Goal: Book appointment/travel/reservation

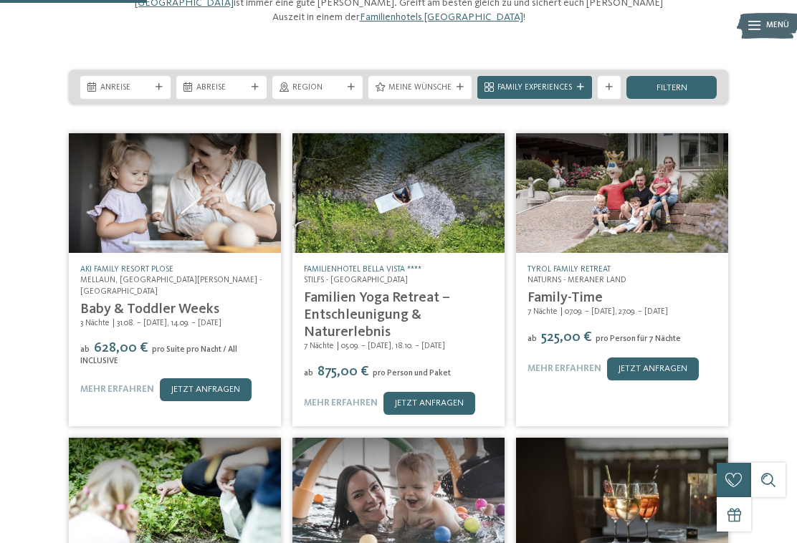
scroll to position [184, 0]
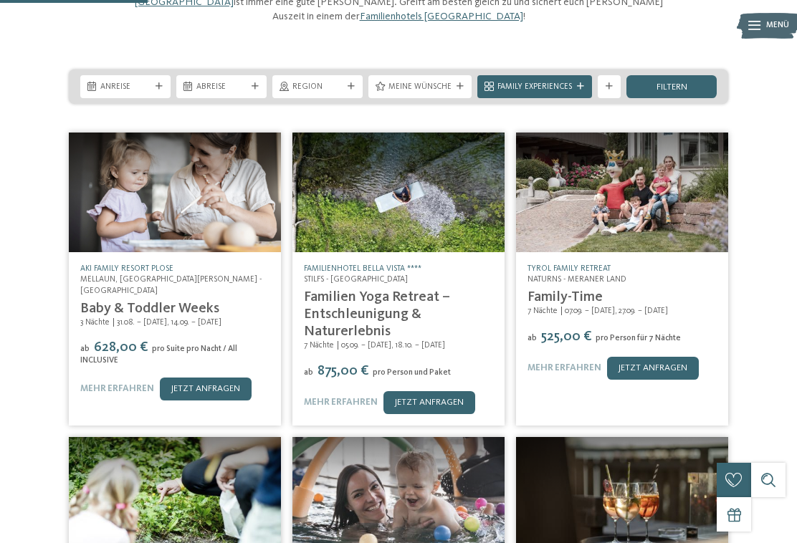
click at [750, 382] on div "3 Nächte ab" at bounding box center [398, 445] width 797 height 636
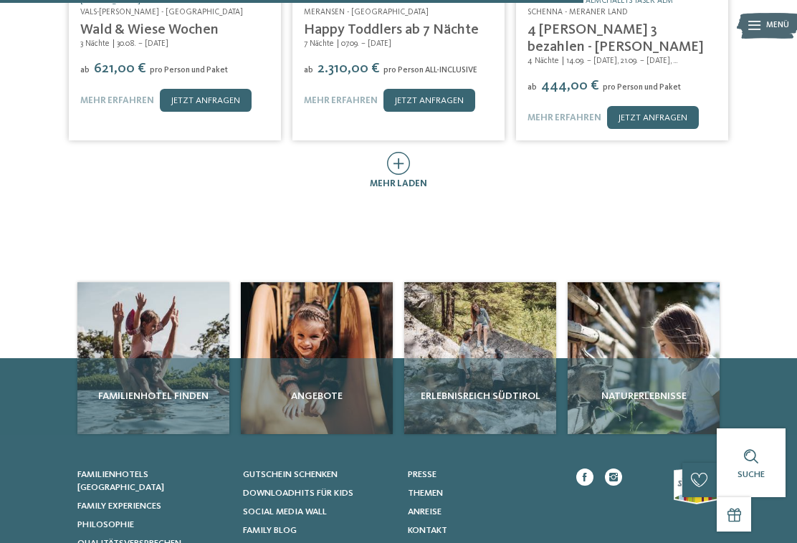
scroll to position [762, 0]
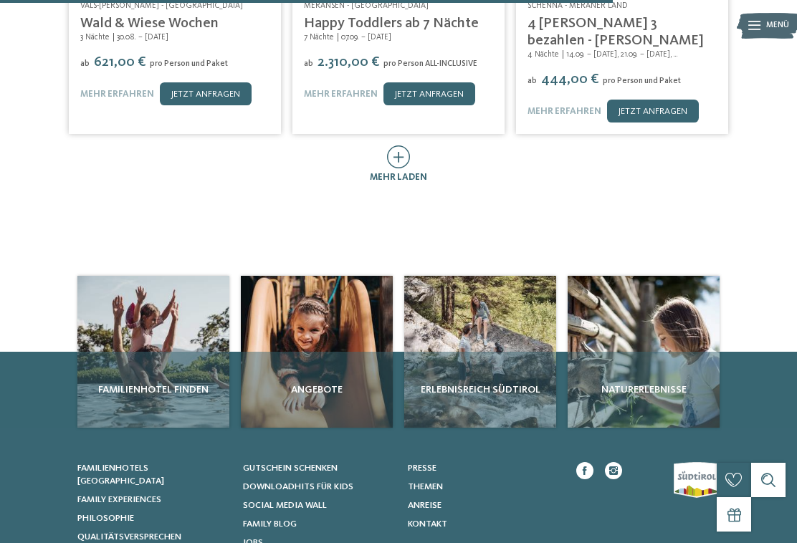
click at [404, 173] on span "mehr laden" at bounding box center [398, 177] width 57 height 9
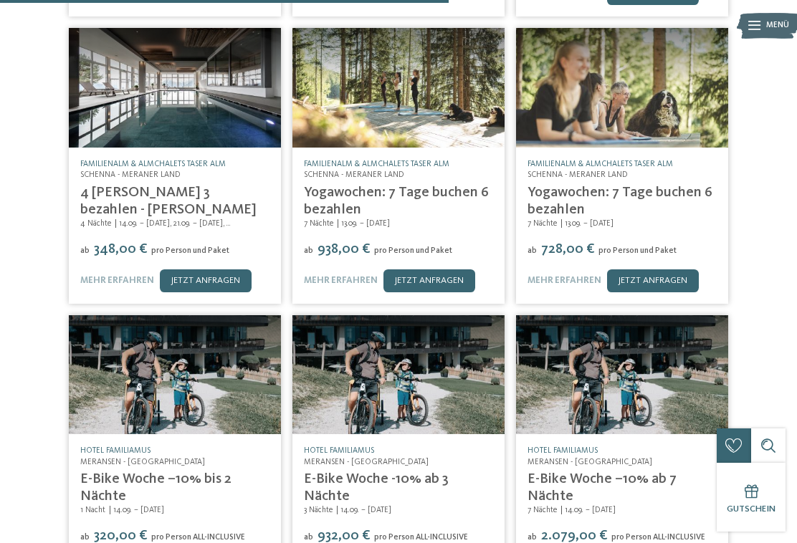
scroll to position [872, 0]
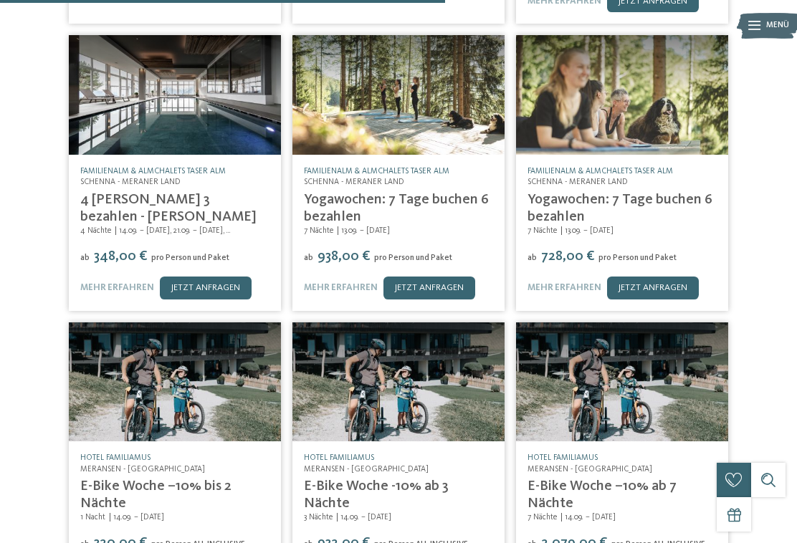
click at [123, 194] on link "4 Tage buchen 3 bezahlen - Sonntag-Donnerstag" at bounding box center [168, 209] width 176 height 32
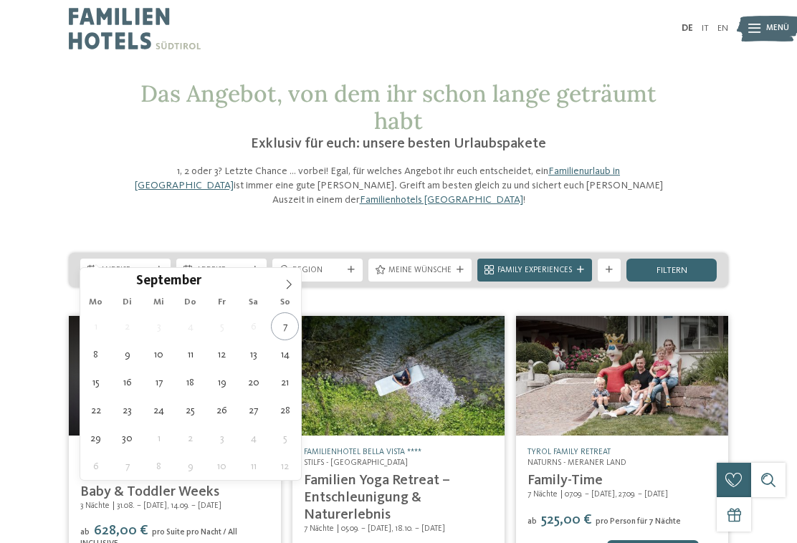
click at [297, 277] on span at bounding box center [289, 280] width 24 height 24
type div "25.10.2025"
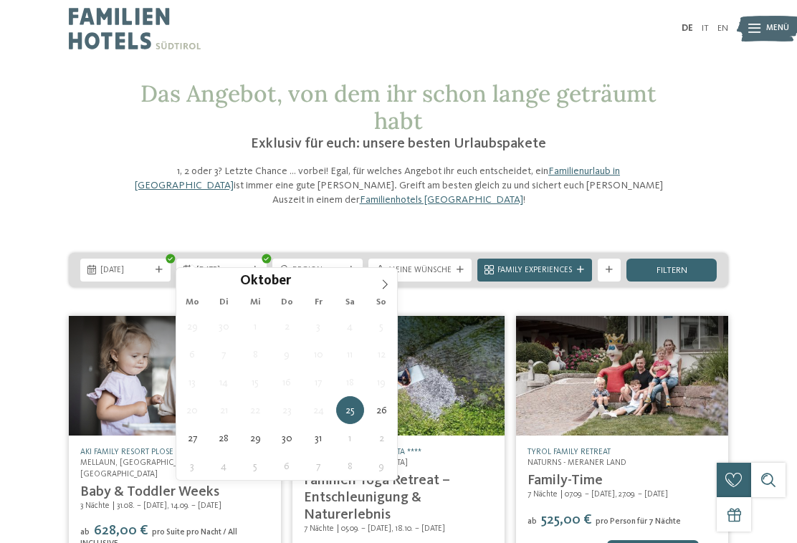
type div "27.10.2025"
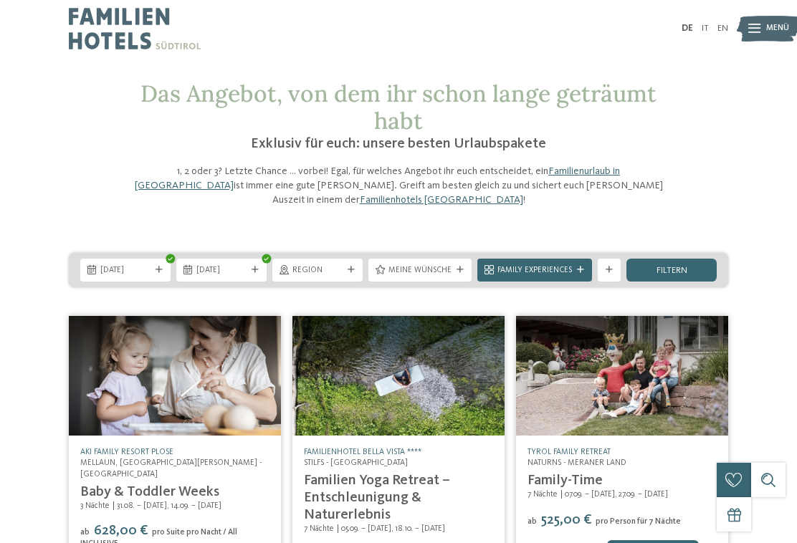
click at [682, 267] on span "filtern" at bounding box center [672, 271] width 31 height 9
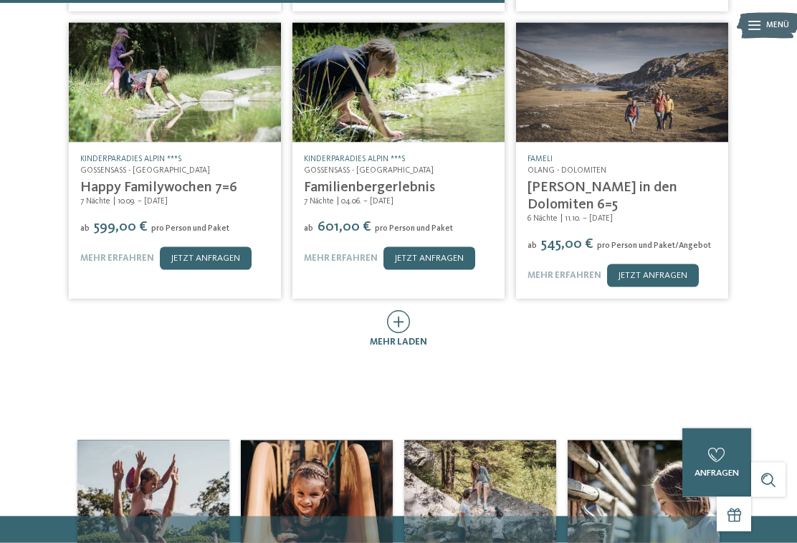
scroll to position [644, 0]
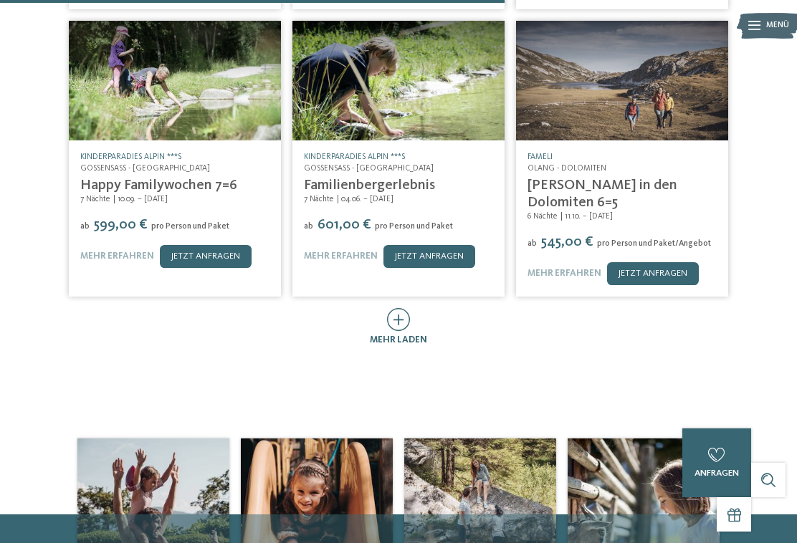
click at [406, 308] on icon at bounding box center [399, 319] width 24 height 23
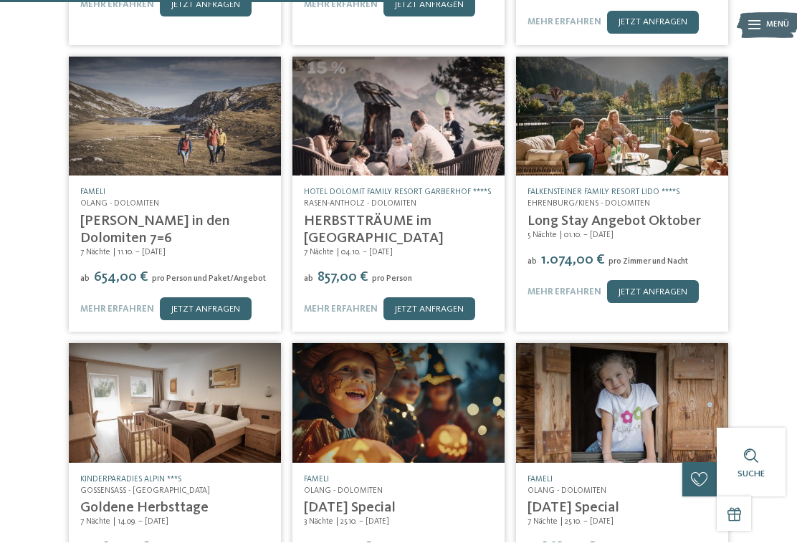
scroll to position [896, 0]
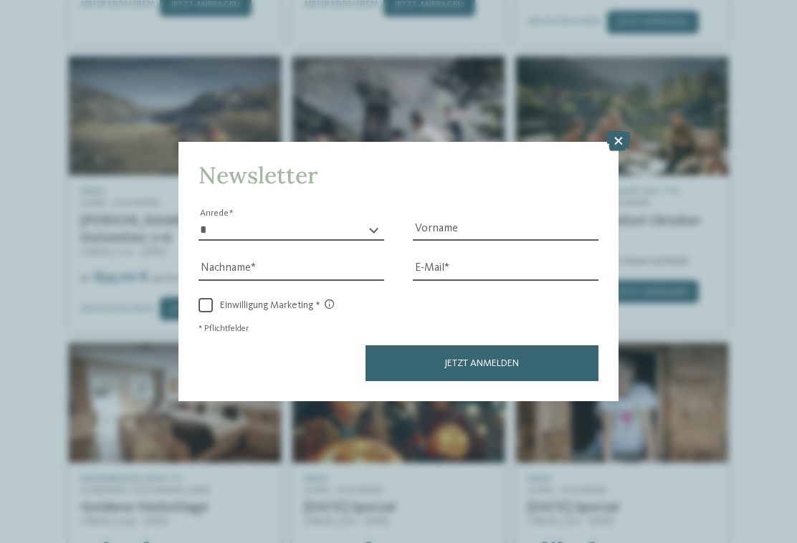
click at [615, 131] on icon at bounding box center [618, 141] width 24 height 20
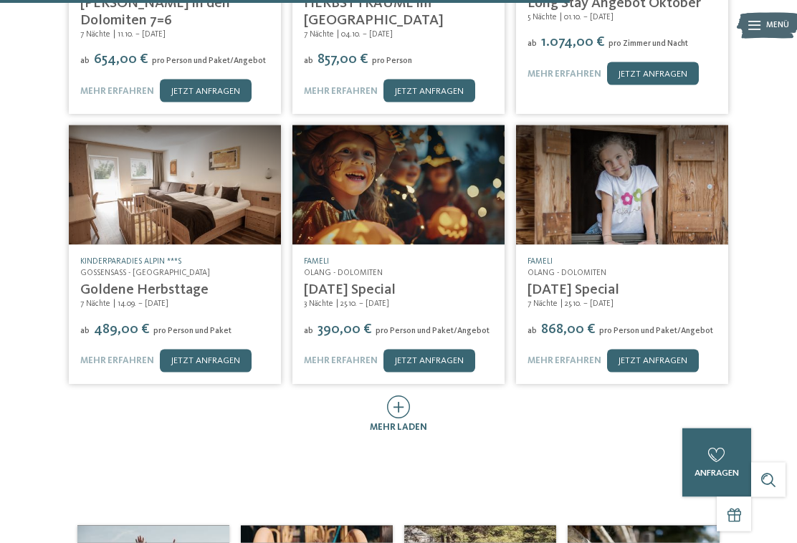
scroll to position [1123, 0]
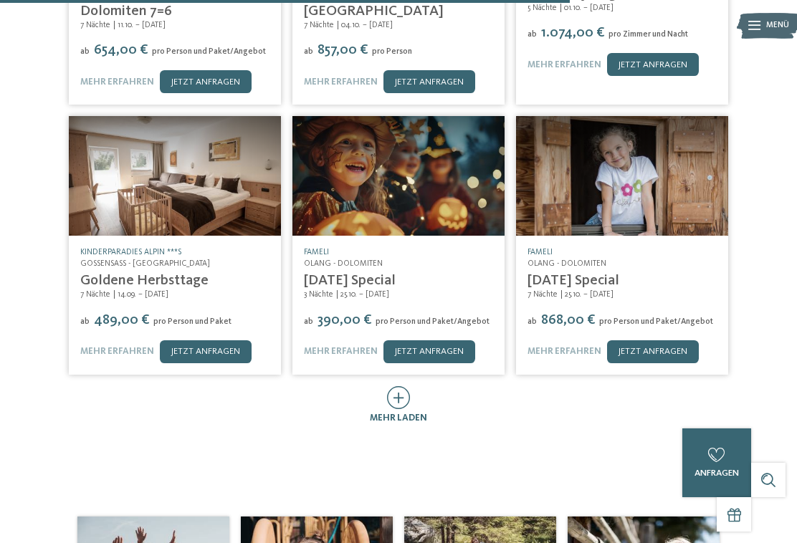
click at [407, 386] on icon at bounding box center [399, 397] width 24 height 23
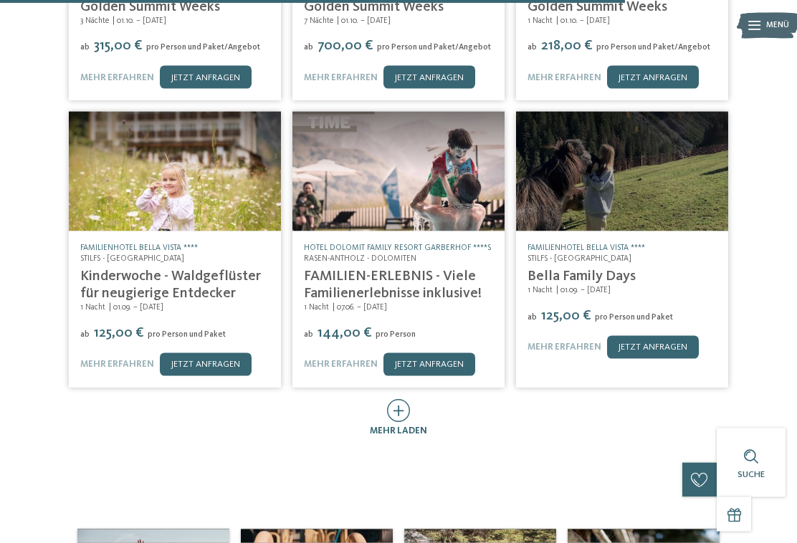
scroll to position [1668, 0]
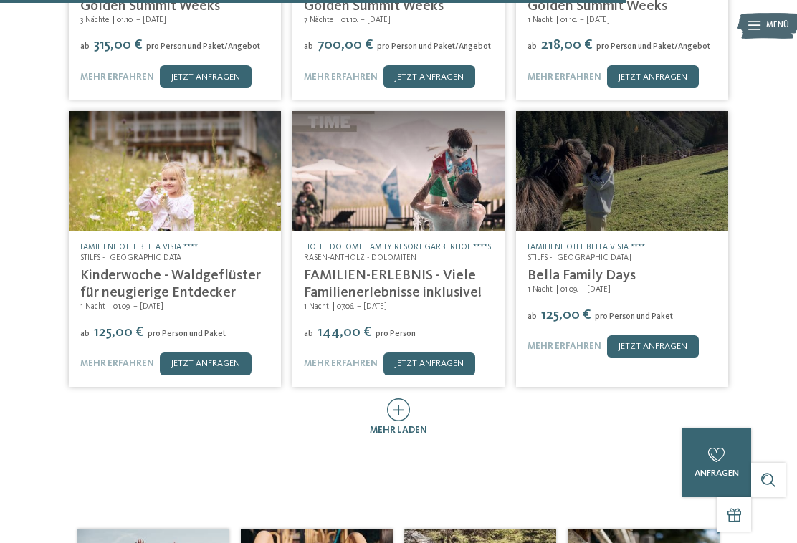
click at [401, 399] on icon at bounding box center [399, 410] width 24 height 23
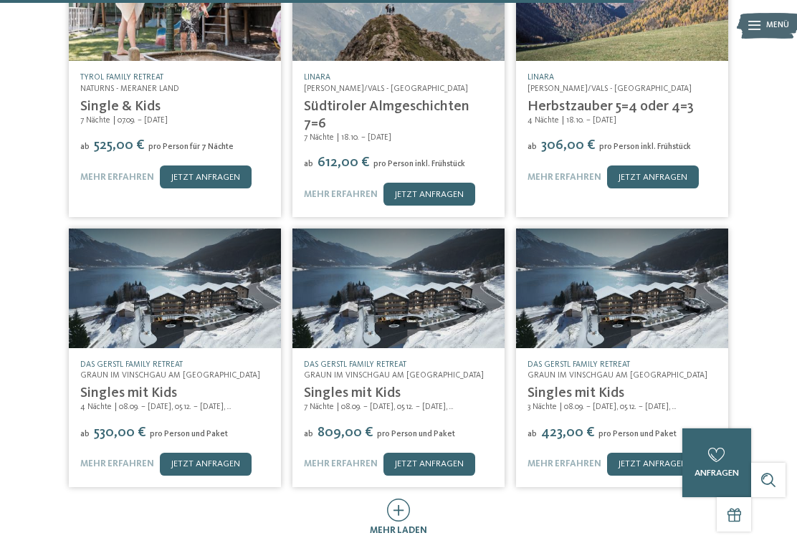
scroll to position [2126, 0]
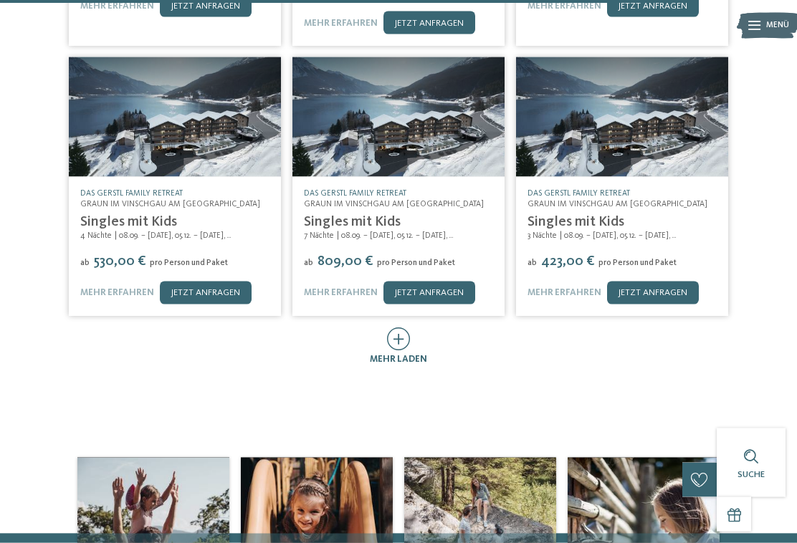
click at [399, 355] on span "mehr laden" at bounding box center [398, 359] width 57 height 9
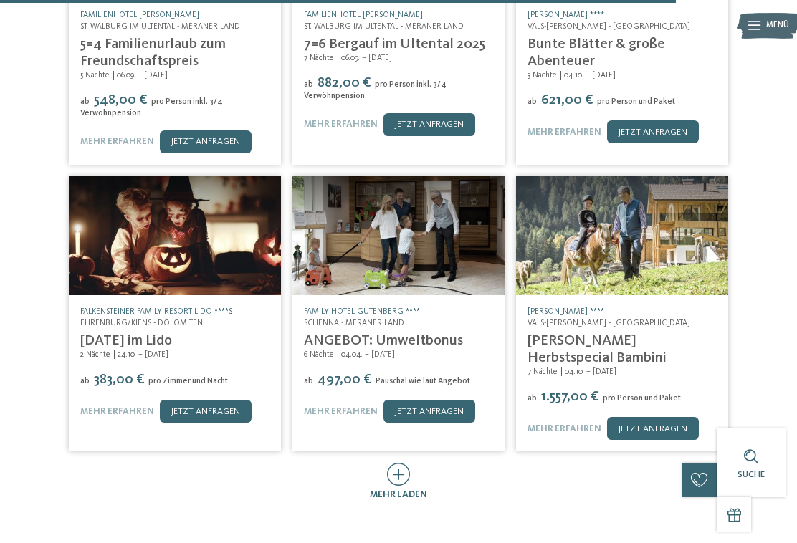
scroll to position [2745, 0]
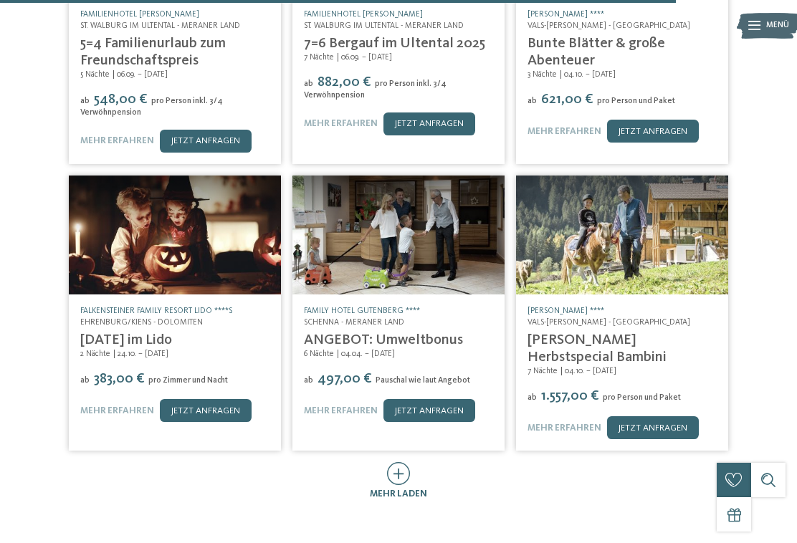
click at [406, 462] on icon at bounding box center [399, 473] width 24 height 23
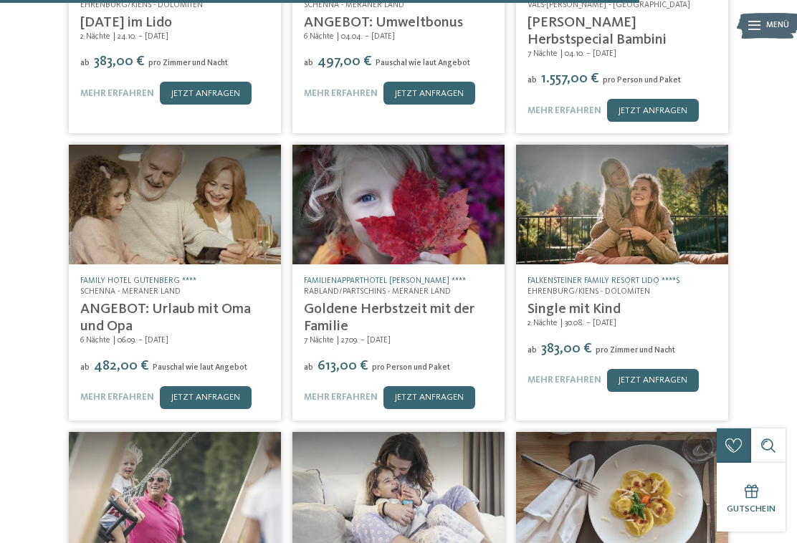
scroll to position [3064, 0]
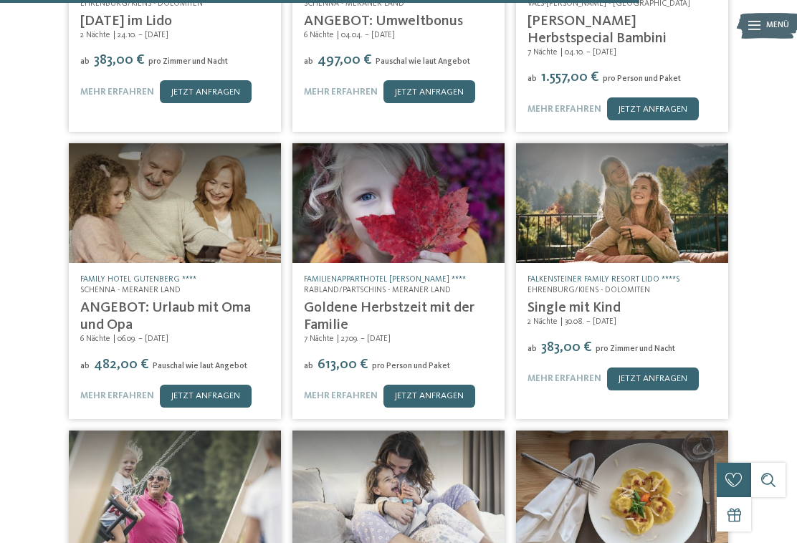
click at [184, 385] on link "jetzt anfragen" at bounding box center [206, 396] width 92 height 23
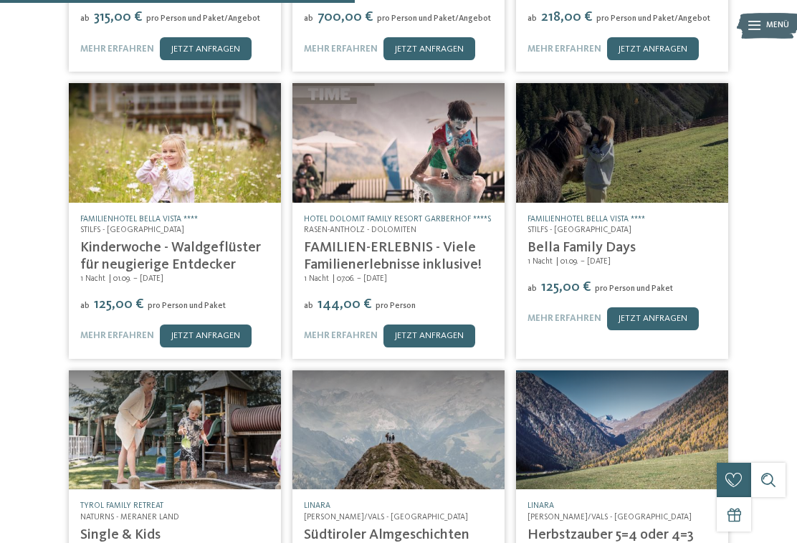
scroll to position [1698, 0]
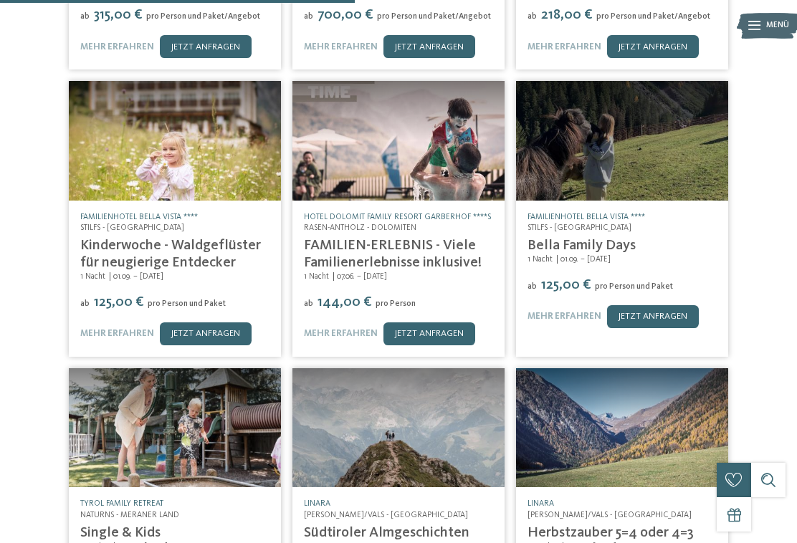
click at [752, 374] on div "TYROL family retreat Naturns - Meraner Land Family-Time 7 Nächte 07.09. – 13.09…" at bounding box center [398, 407] width 797 height 3450
click at [747, 363] on div "TYROL family retreat Naturns - Meraner Land Family-Time 7 Nächte 07.09. – 13.09…" at bounding box center [398, 407] width 797 height 3450
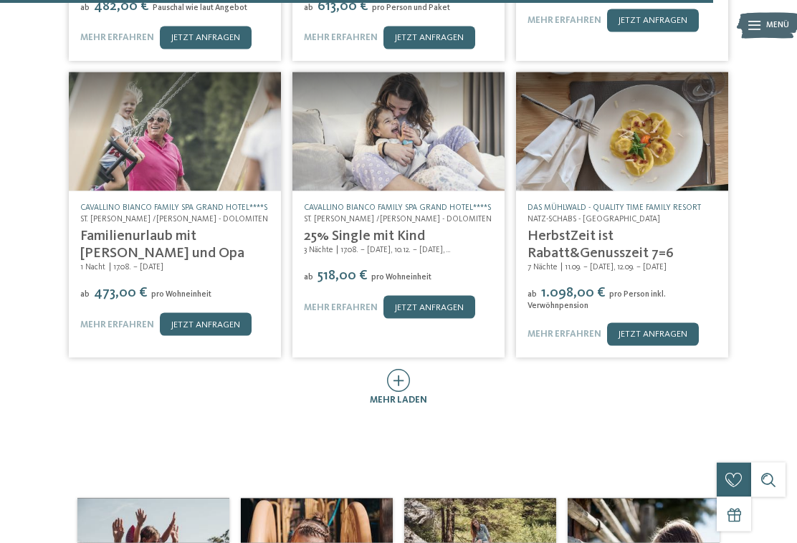
scroll to position [3498, 0]
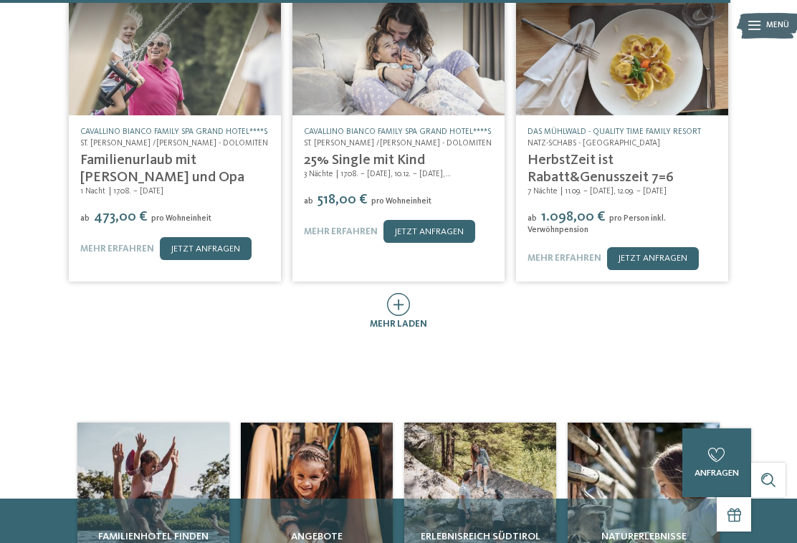
click at [404, 293] on icon at bounding box center [399, 304] width 24 height 23
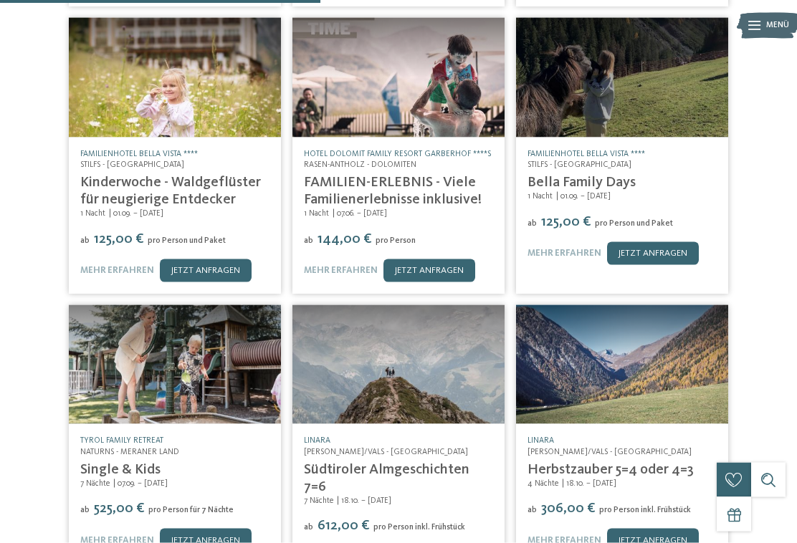
scroll to position [1753, 0]
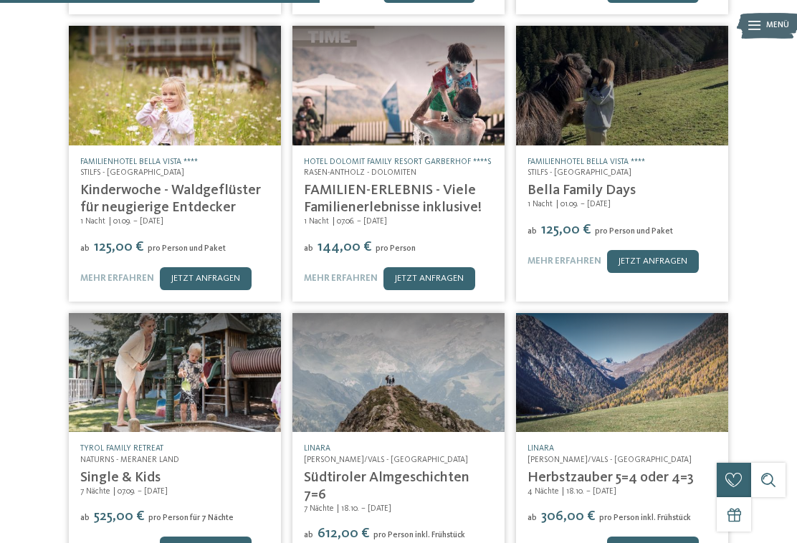
click at [107, 274] on link "mehr erfahren" at bounding box center [117, 278] width 74 height 9
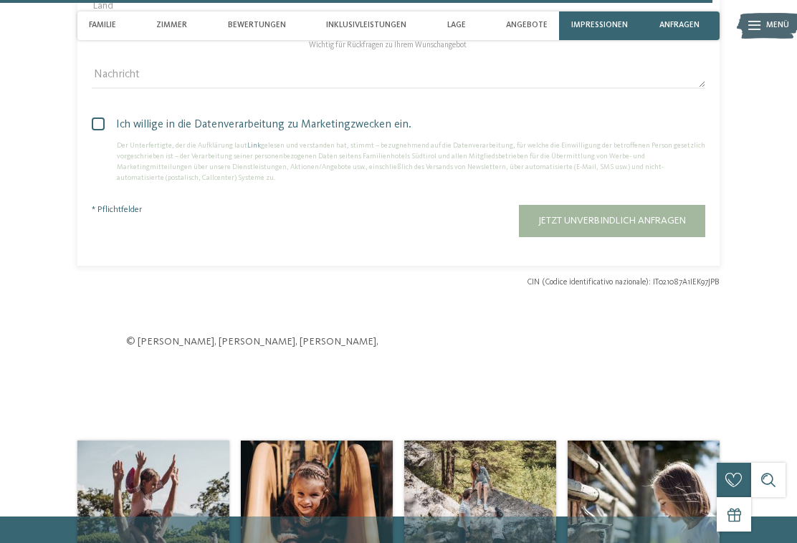
scroll to position [3656, 0]
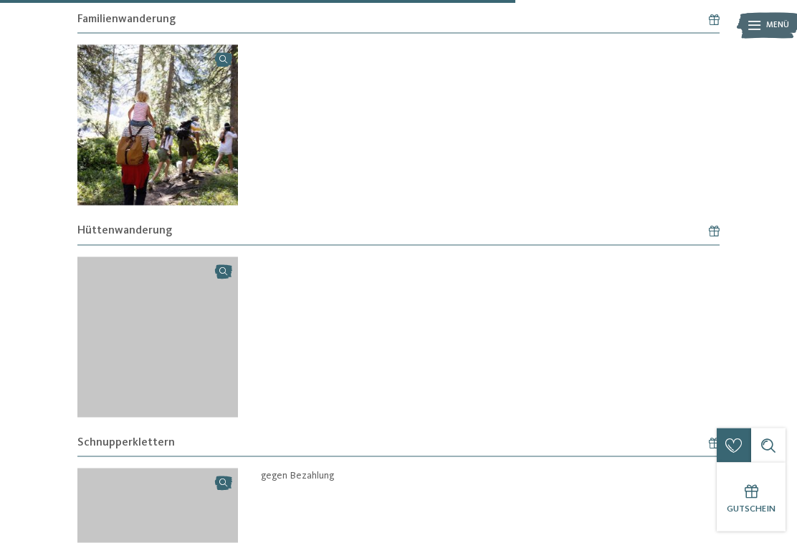
scroll to position [1343, 0]
